Goal: Task Accomplishment & Management: Use online tool/utility

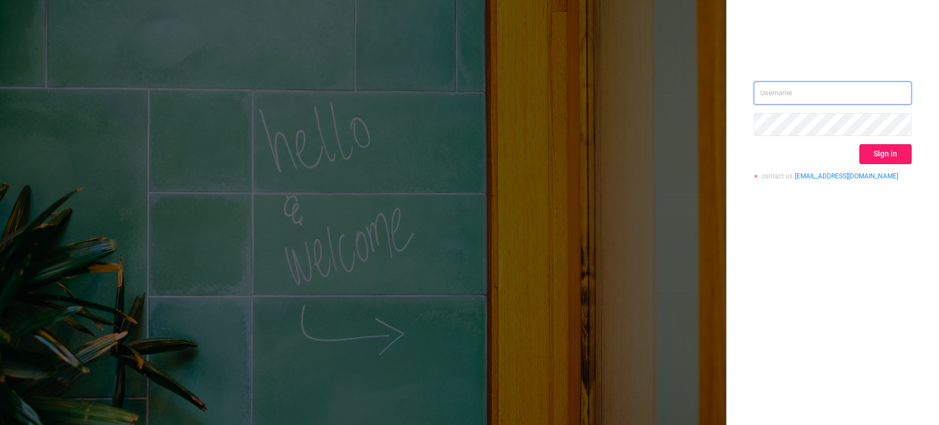
type input "[EMAIL_ADDRESS][DOMAIN_NAME]"
click at [893, 145] on button "Sign in" at bounding box center [886, 154] width 52 height 20
click at [892, 151] on div "Sign in" at bounding box center [833, 154] width 158 height 20
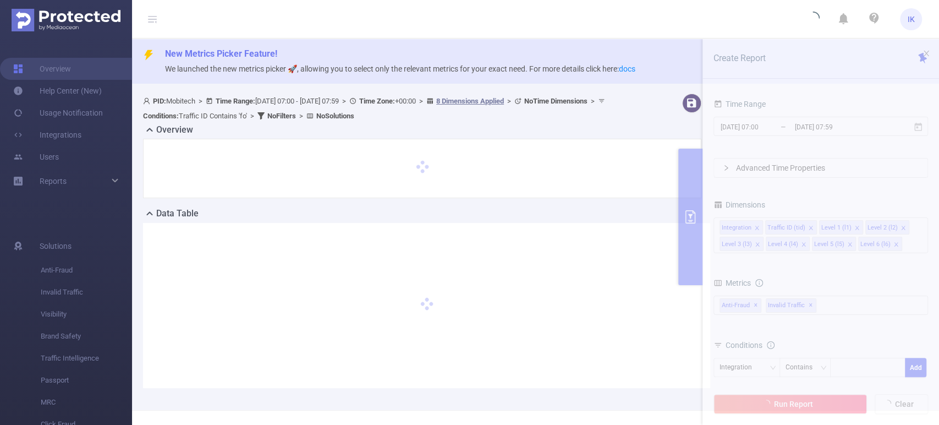
click at [810, 131] on section "PID: Mobitech > Time Range: 2025-08-12 07:00 - 2025-08-13 07:59 > Time Zone: +0…" at bounding box center [535, 249] width 807 height 321
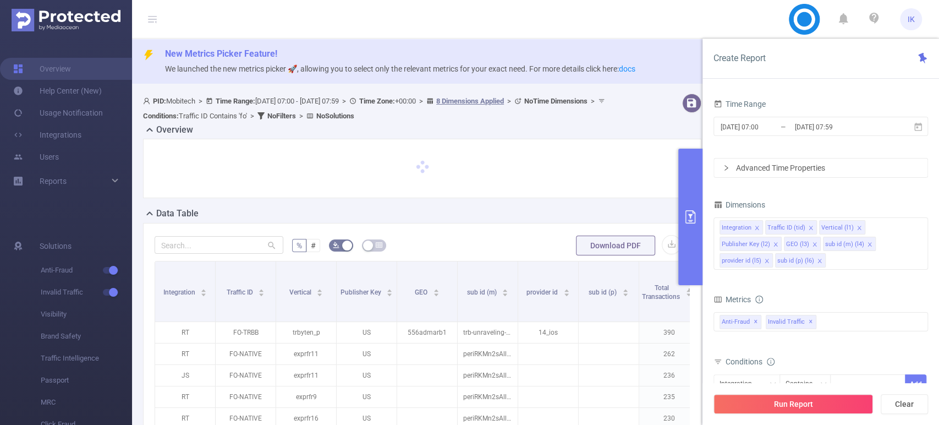
click at [810, 131] on input "[DATE] 07:59" at bounding box center [838, 126] width 89 height 15
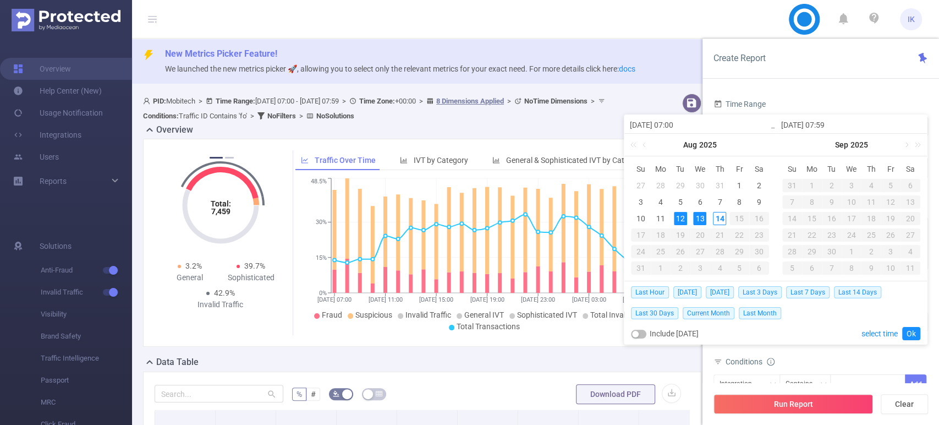
click at [685, 218] on div "12" at bounding box center [680, 218] width 13 height 13
click at [717, 217] on div "14" at bounding box center [719, 218] width 13 height 13
type input "2025-08-14 07:59"
click at [914, 333] on link "Ok" at bounding box center [912, 333] width 18 height 13
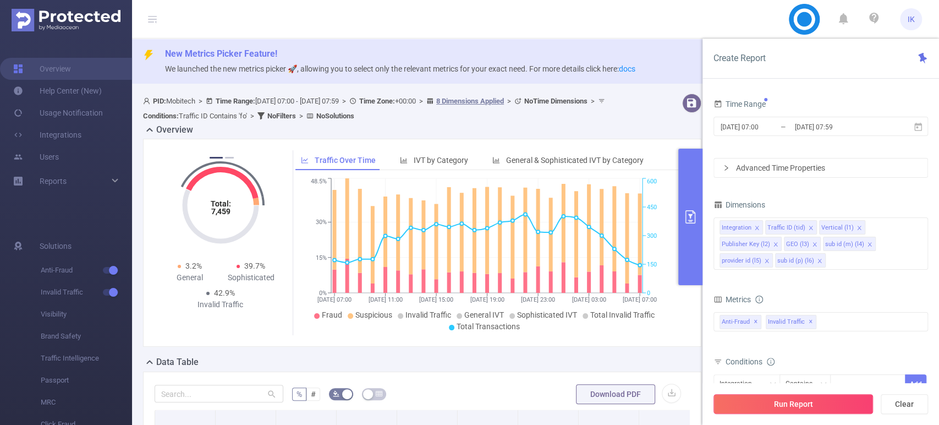
click at [812, 403] on button "Run Report" at bounding box center [794, 404] width 160 height 20
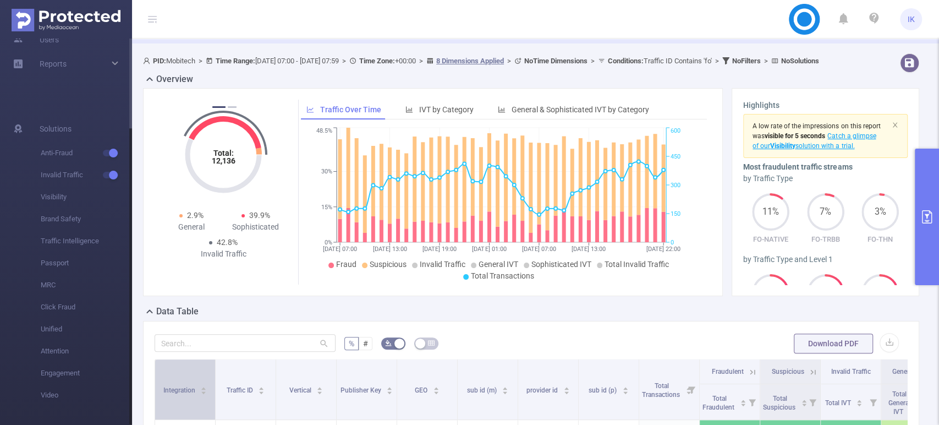
scroll to position [61, 0]
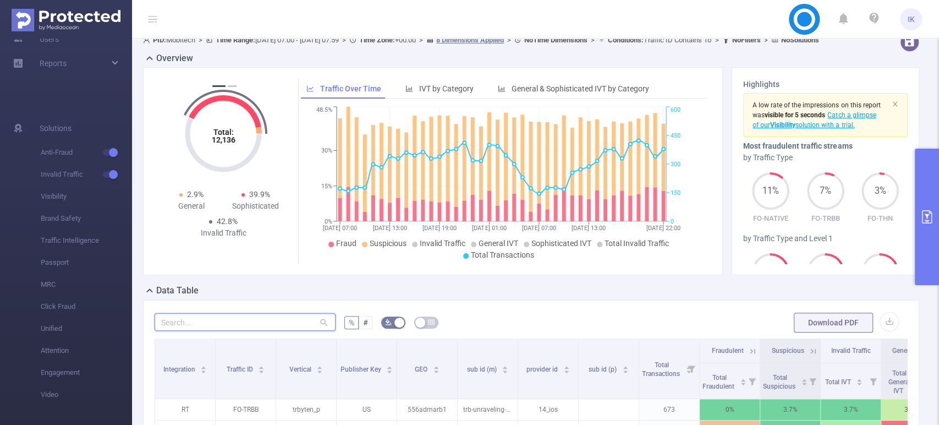
click at [215, 329] on input "text" at bounding box center [245, 322] width 181 height 18
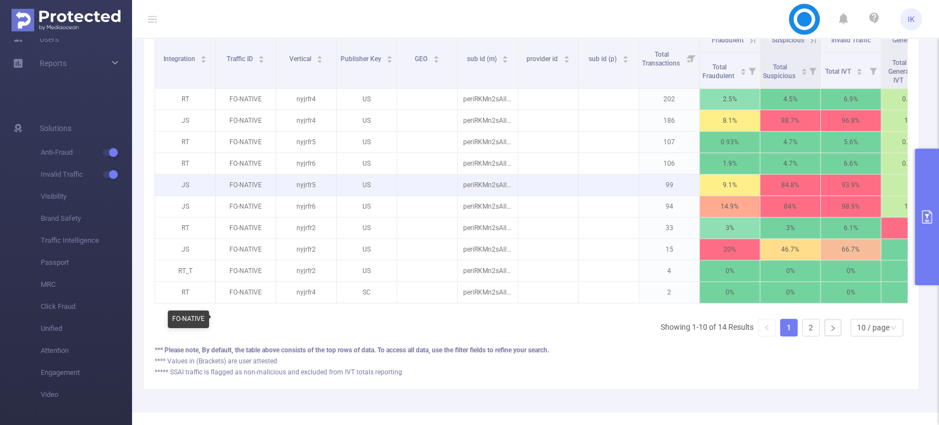
scroll to position [423, 0]
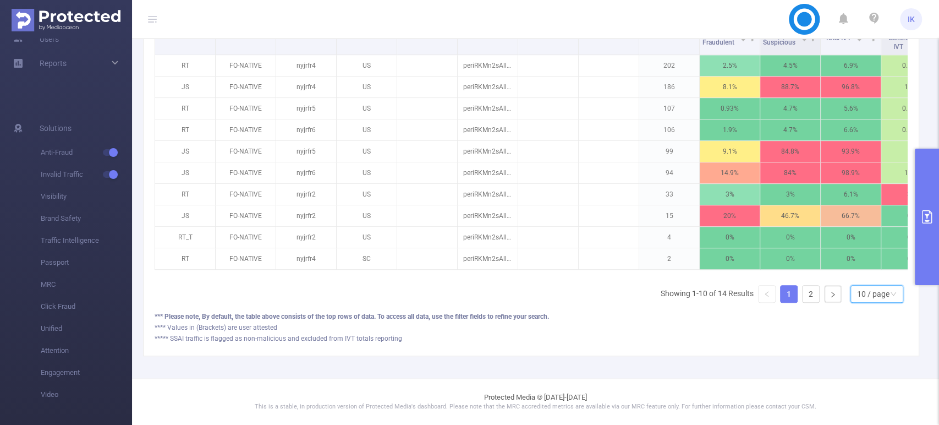
click at [857, 294] on div "10 / page" at bounding box center [873, 294] width 32 height 17
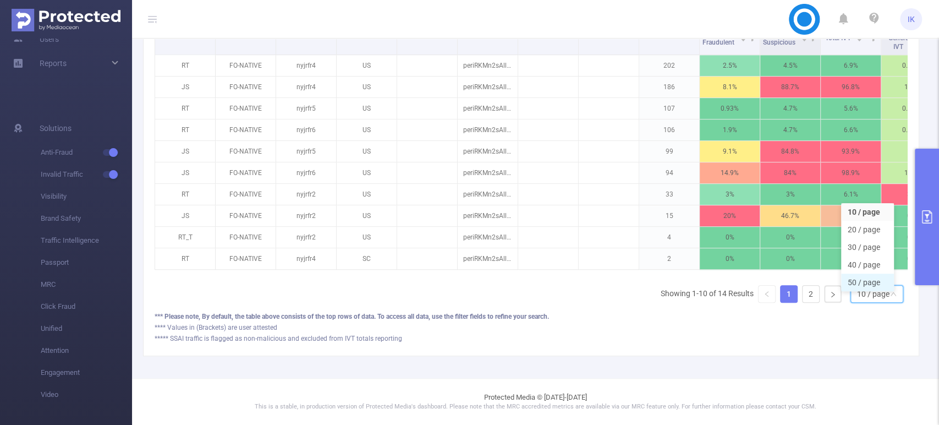
click at [861, 276] on li "50 / page" at bounding box center [867, 283] width 53 height 18
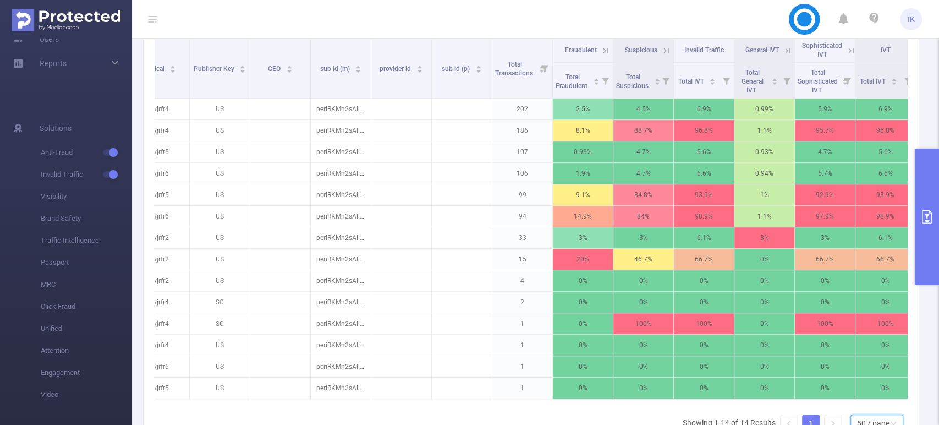
scroll to position [0, 167]
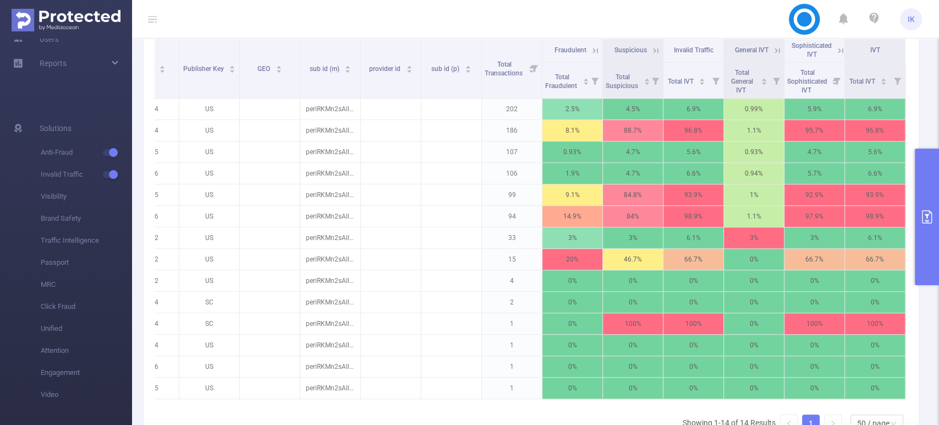
click at [820, 58] on span "Sophisticated IVT" at bounding box center [812, 50] width 40 height 17
click at [836, 56] on icon at bounding box center [841, 51] width 10 height 10
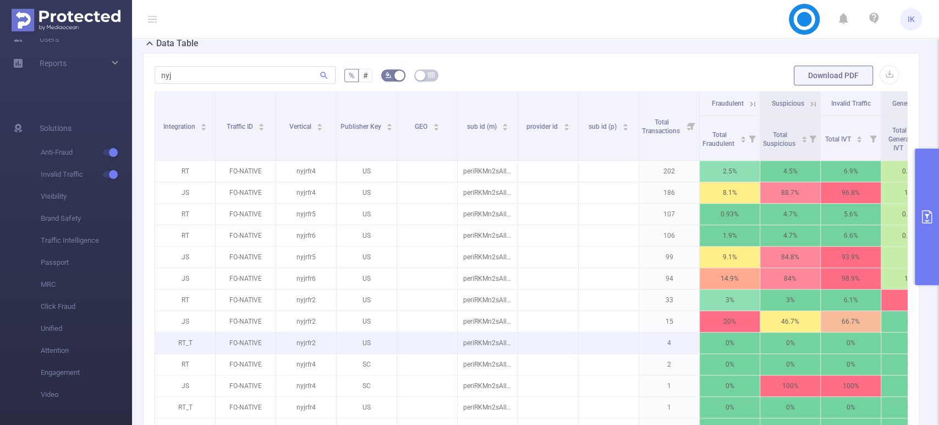
scroll to position [300, 0]
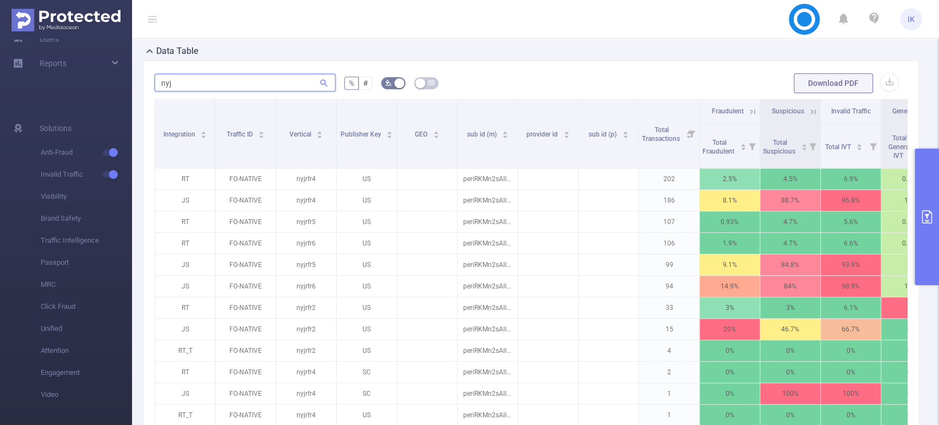
click at [199, 91] on input "nyj" at bounding box center [245, 83] width 181 height 18
type input "e"
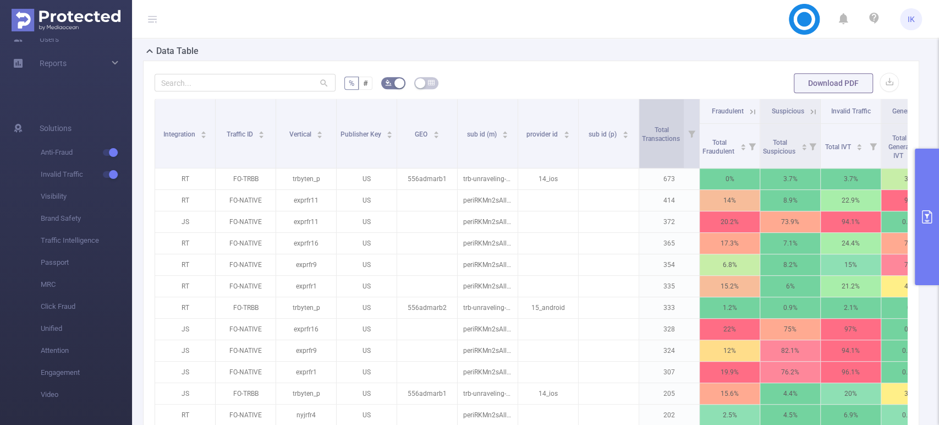
click at [642, 143] on div "Total Transactions" at bounding box center [667, 133] width 50 height 20
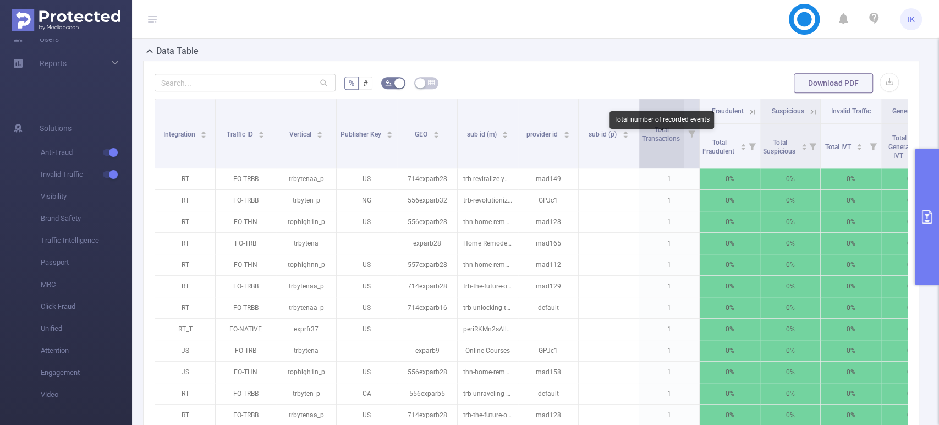
click at [665, 139] on span "Total Transactions" at bounding box center [662, 134] width 40 height 17
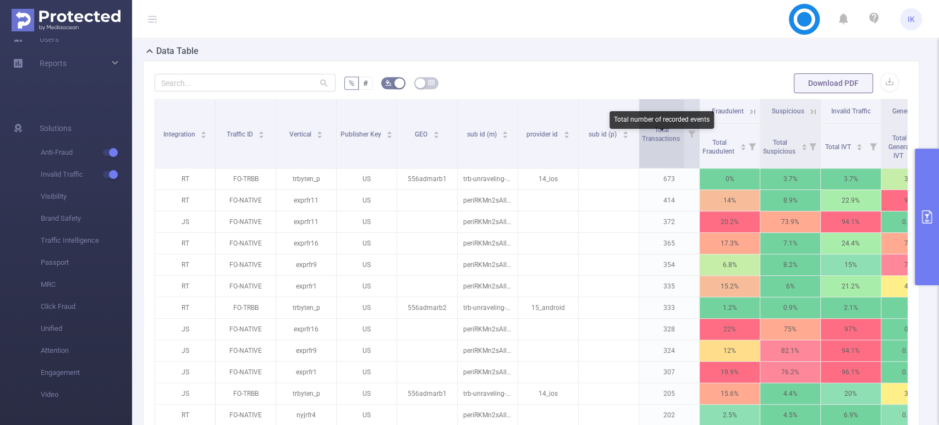
click at [664, 137] on span "Total Transactions" at bounding box center [662, 134] width 40 height 17
click at [663, 143] on span "Total Transactions" at bounding box center [662, 133] width 40 height 20
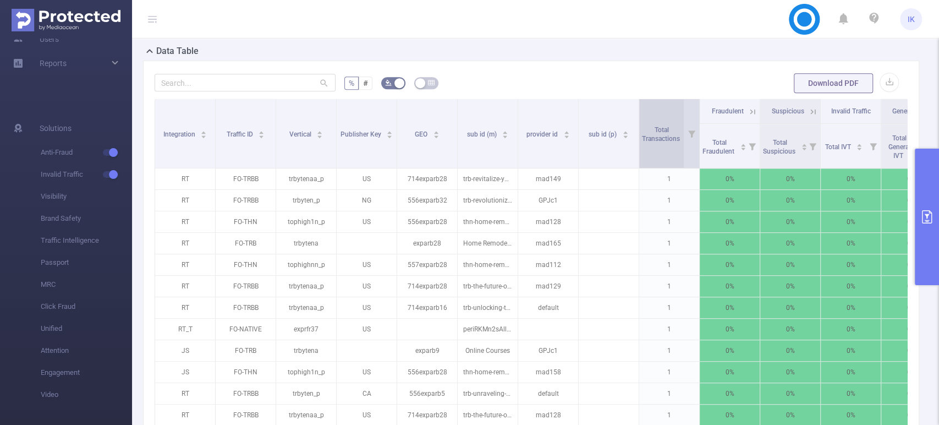
click at [663, 143] on span "Total Transactions" at bounding box center [662, 133] width 40 height 20
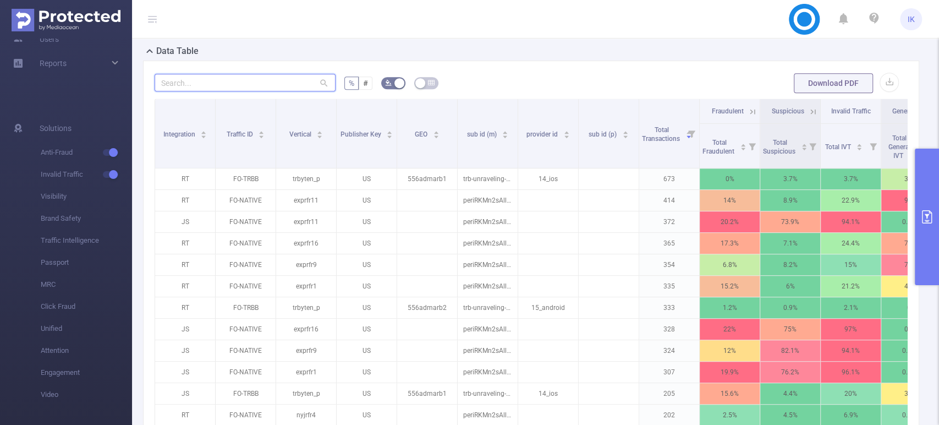
click at [282, 91] on input "text" at bounding box center [245, 83] width 181 height 18
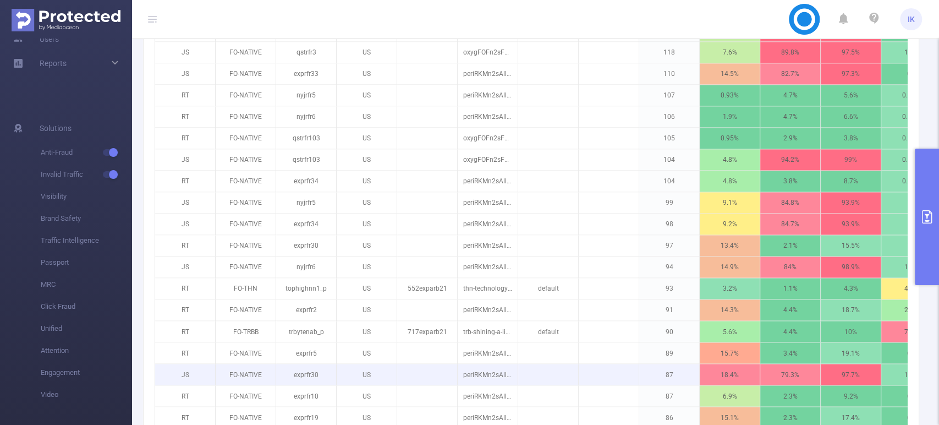
scroll to position [1279, 0]
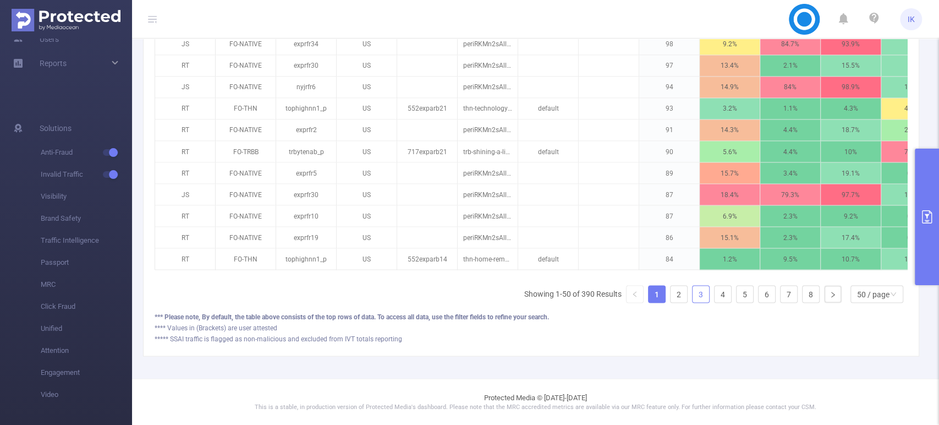
click at [693, 302] on link "3" at bounding box center [701, 294] width 17 height 17
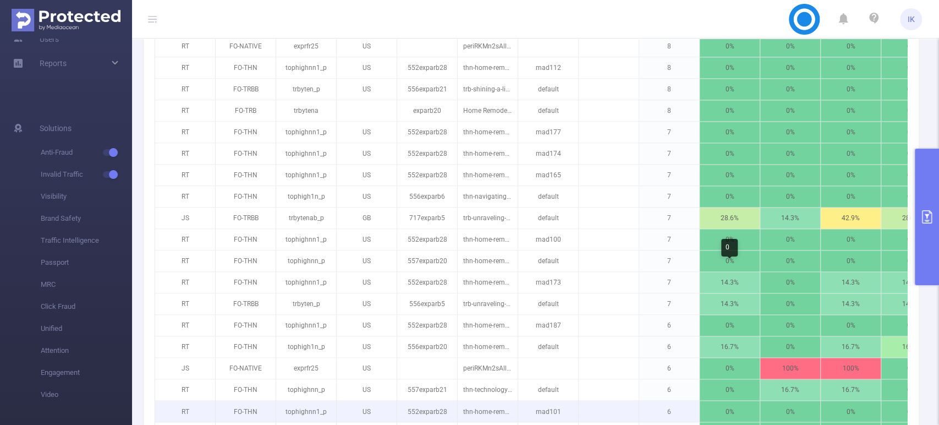
scroll to position [1218, 0]
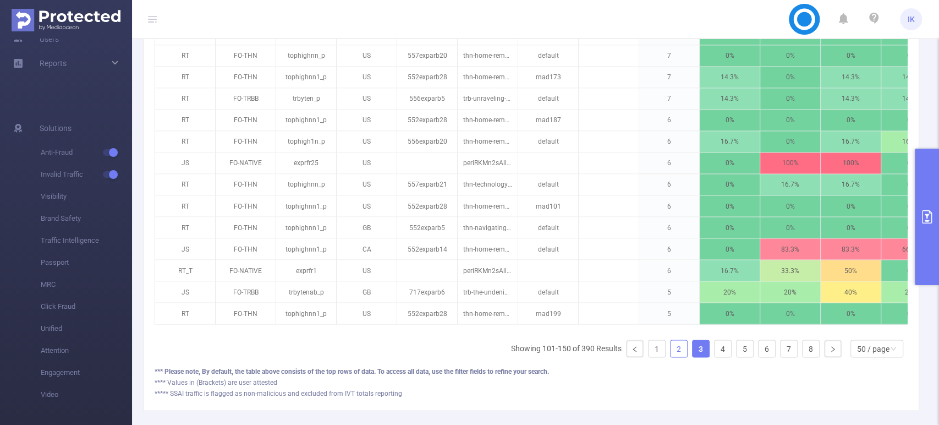
click at [671, 357] on link "2" at bounding box center [679, 348] width 17 height 17
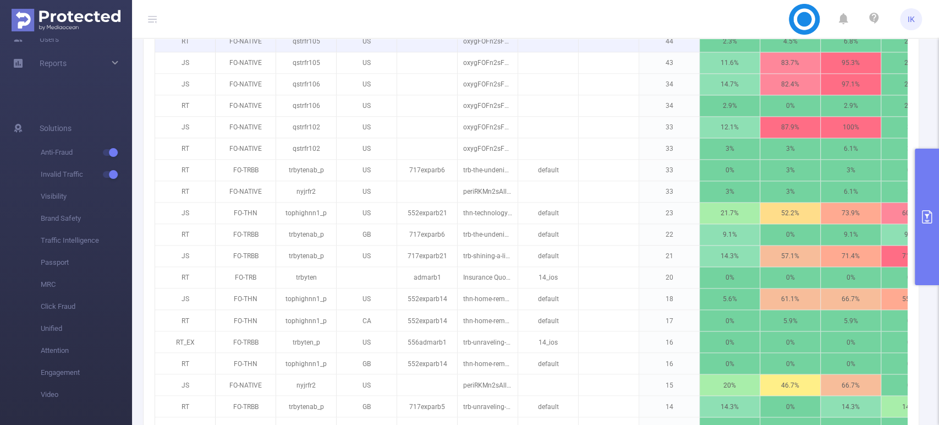
scroll to position [1279, 0]
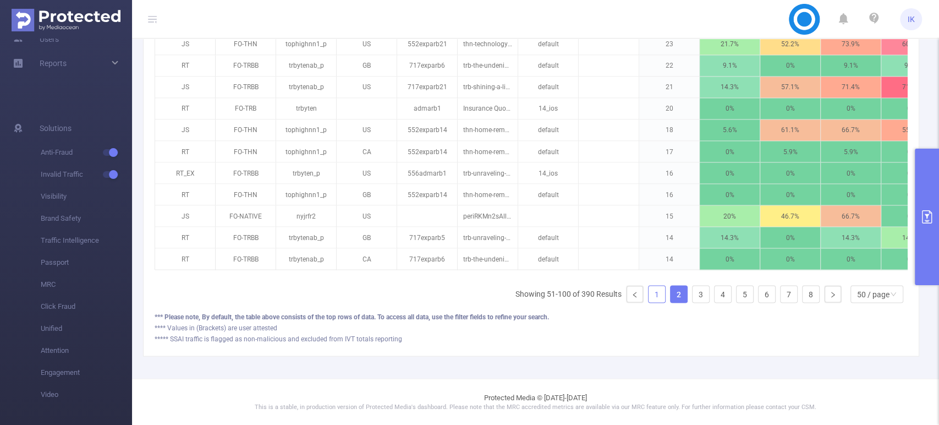
click at [651, 302] on link "1" at bounding box center [657, 294] width 17 height 17
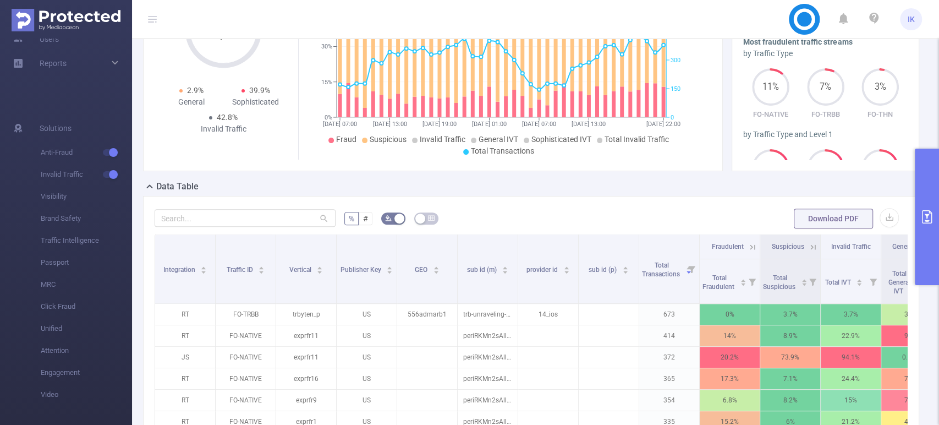
scroll to position [117, 0]
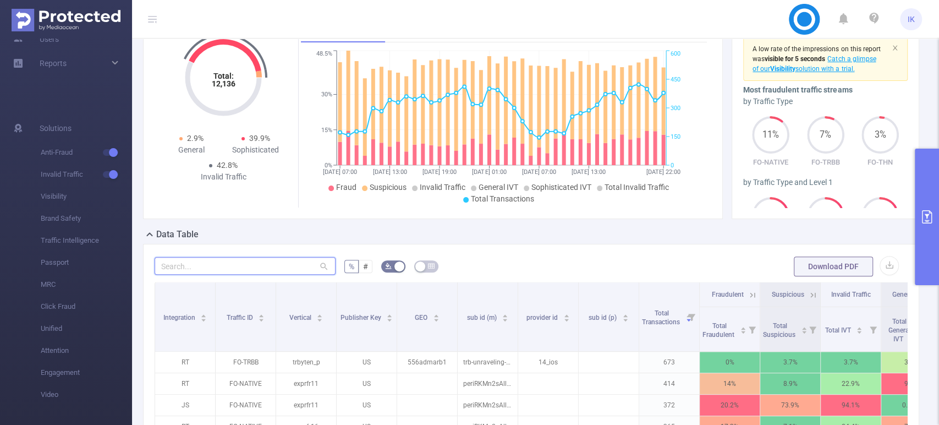
click at [260, 273] on input "text" at bounding box center [245, 266] width 181 height 18
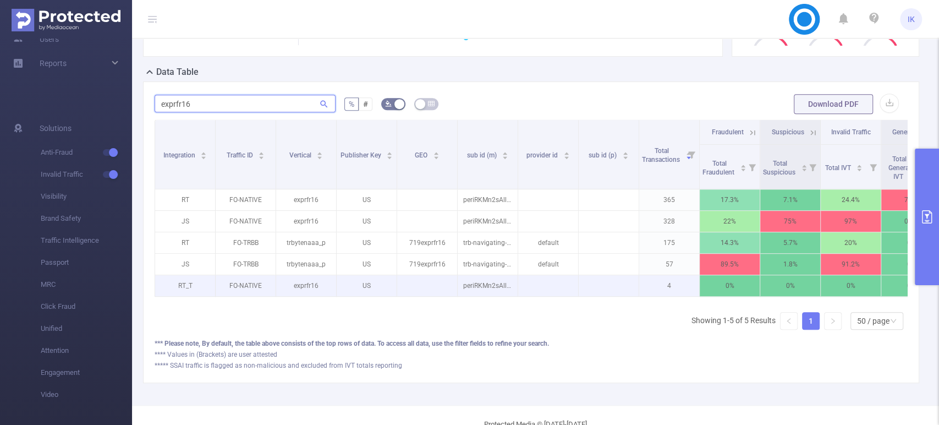
scroll to position [300, 0]
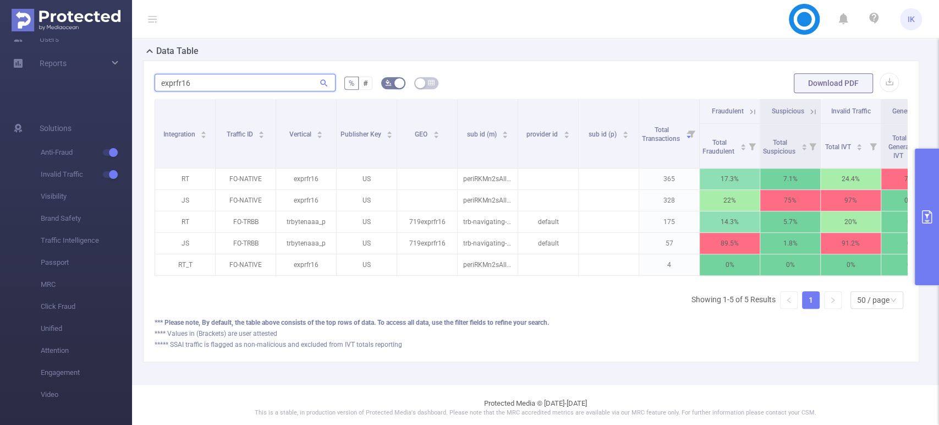
click at [233, 91] on input "exprfr16" at bounding box center [245, 83] width 181 height 18
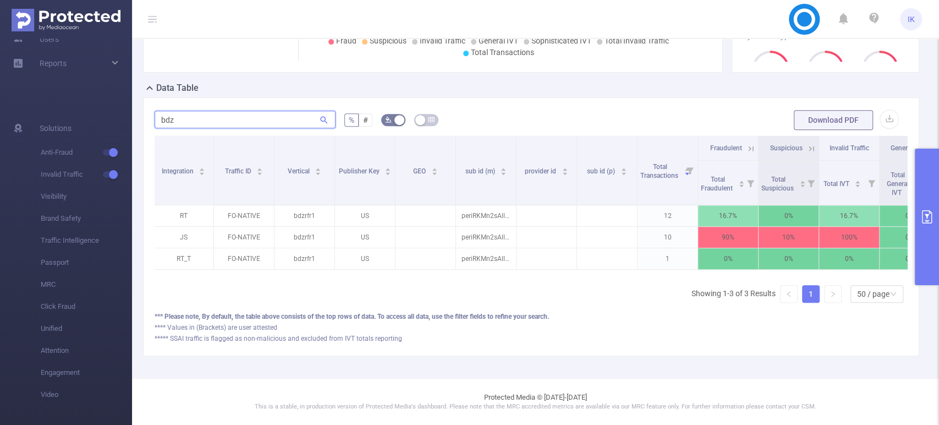
scroll to position [0, 0]
click at [254, 111] on input "bdz" at bounding box center [245, 120] width 181 height 18
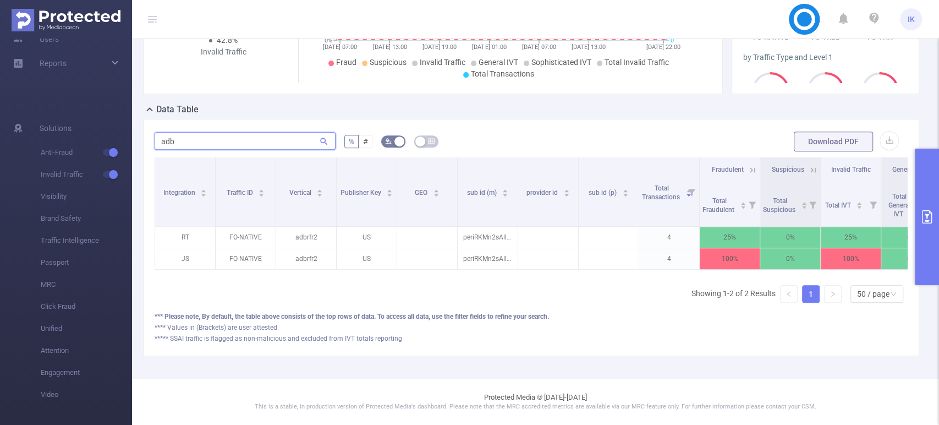
scroll to position [260, 0]
click at [234, 132] on input "adb" at bounding box center [245, 141] width 181 height 18
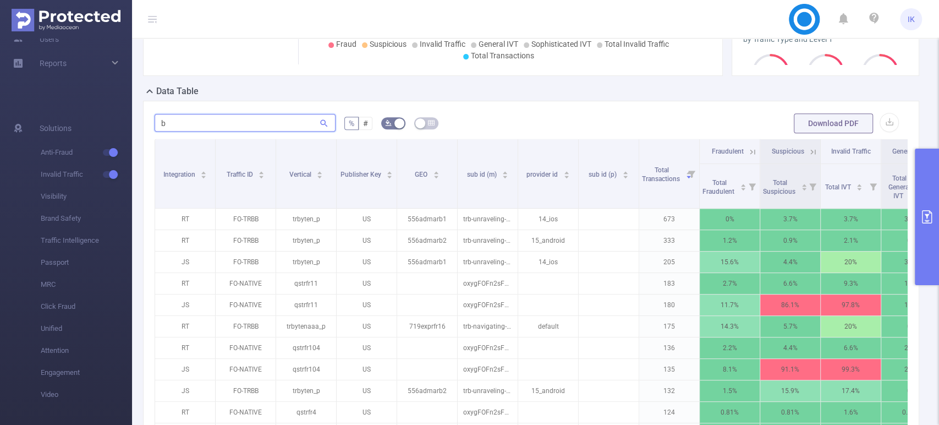
scroll to position [282, 0]
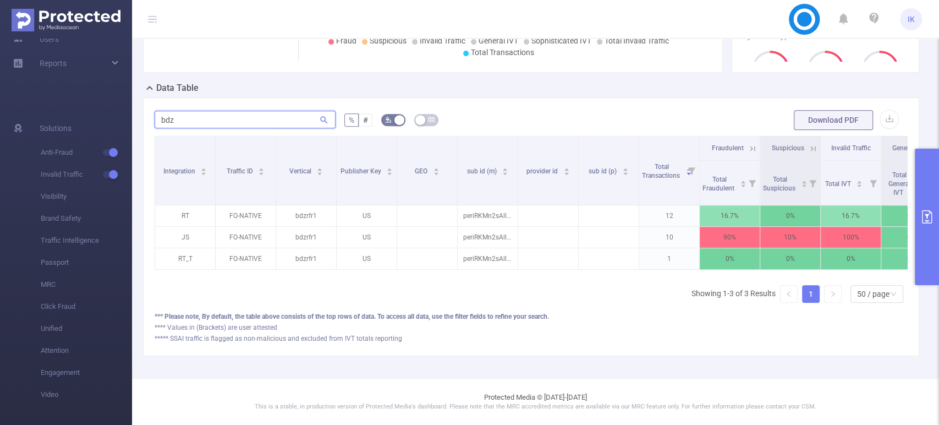
type input "bdz"
